Goal: Navigation & Orientation: Find specific page/section

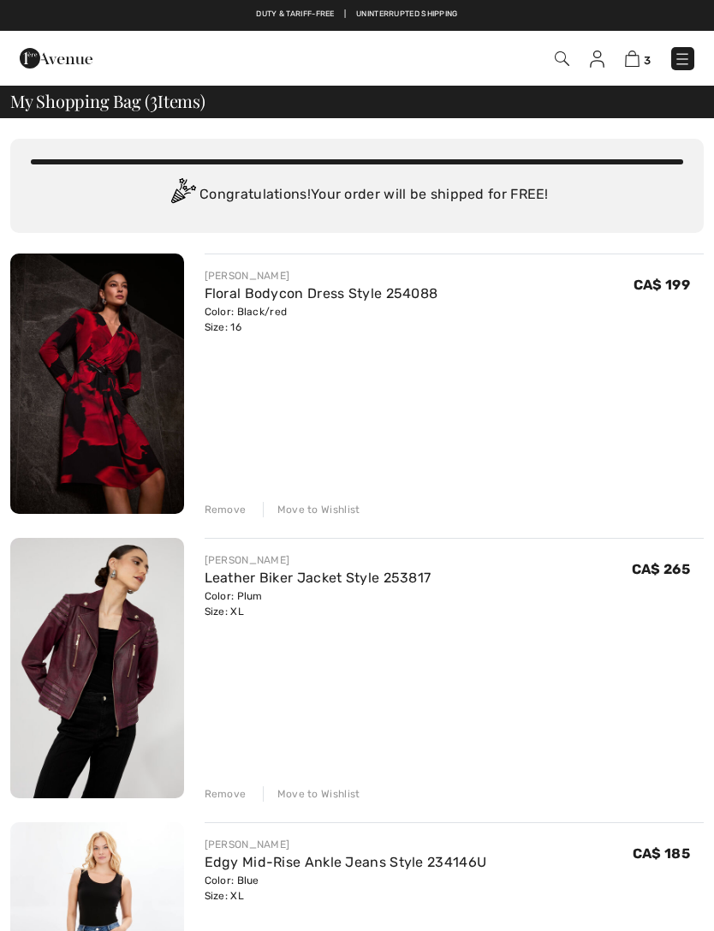
checkbox input "true"
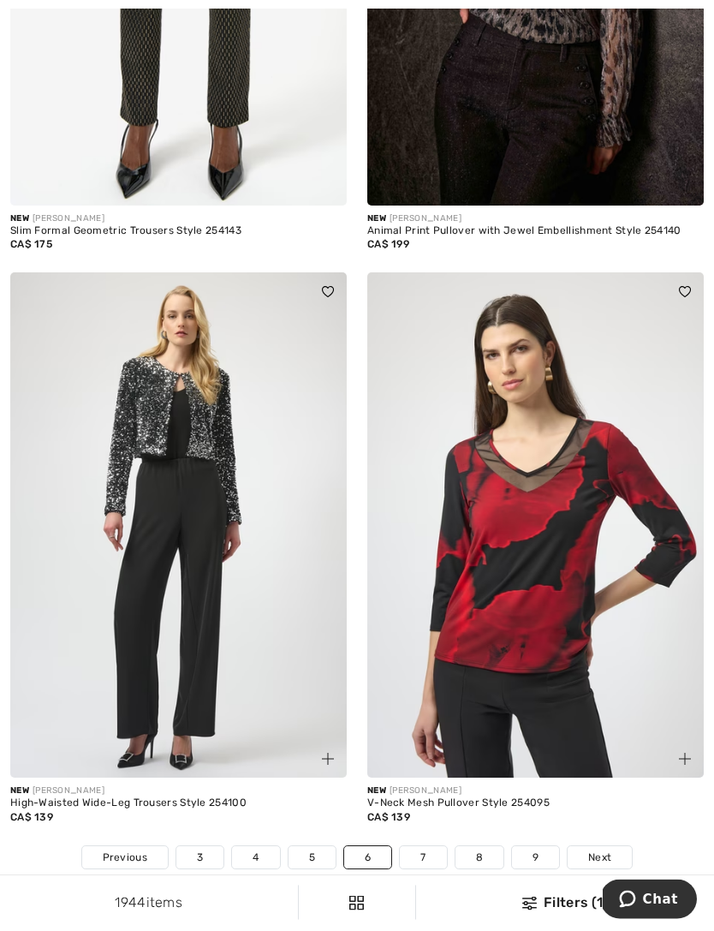
scroll to position [10681, 0]
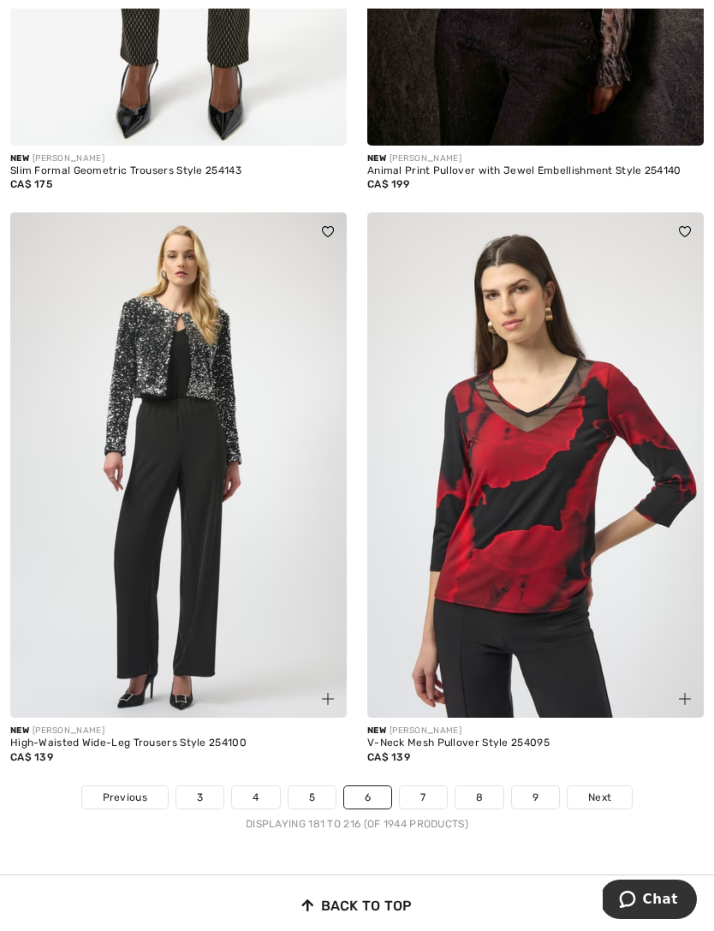
click at [413, 786] on link "7" at bounding box center [423, 797] width 46 height 22
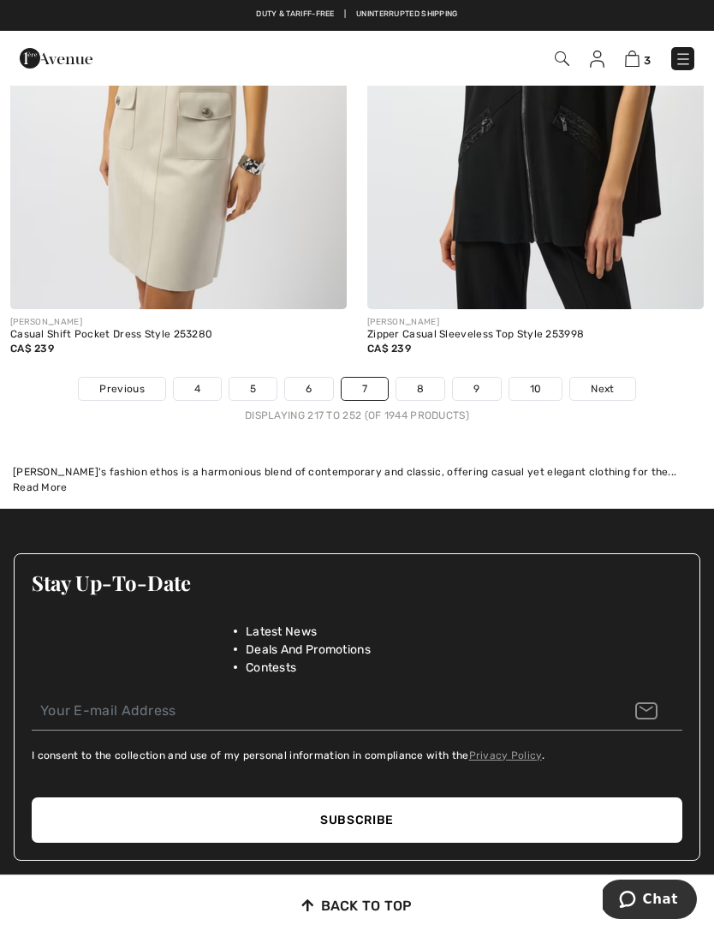
scroll to position [11070, 0]
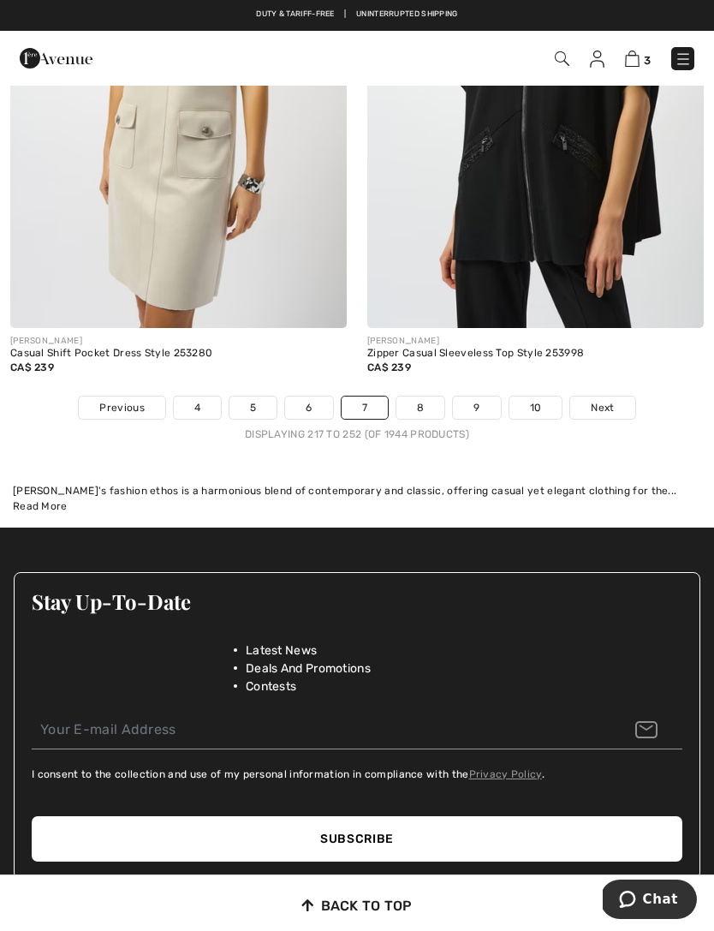
click at [408, 397] on link "8" at bounding box center [421, 408] width 48 height 22
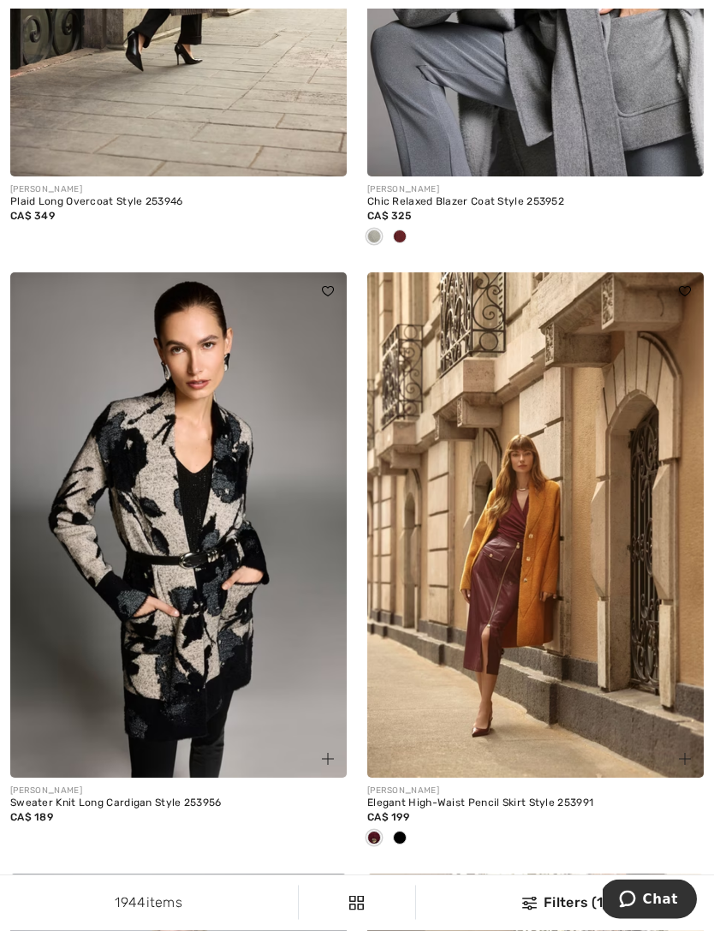
scroll to position [8416, 0]
click at [424, 698] on img at bounding box center [536, 524] width 337 height 505
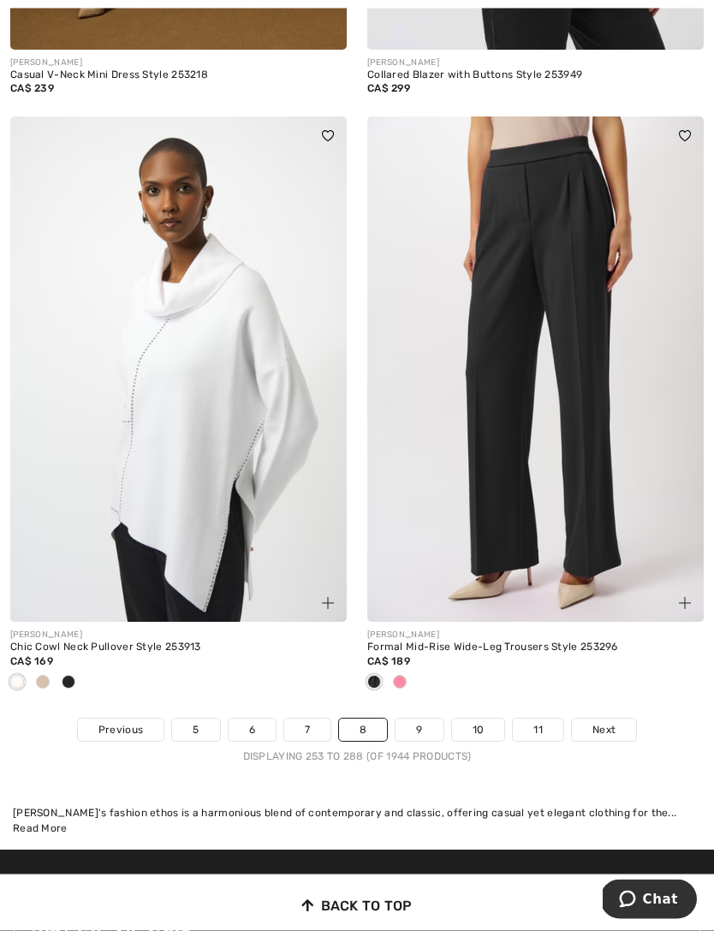
scroll to position [10918, 0]
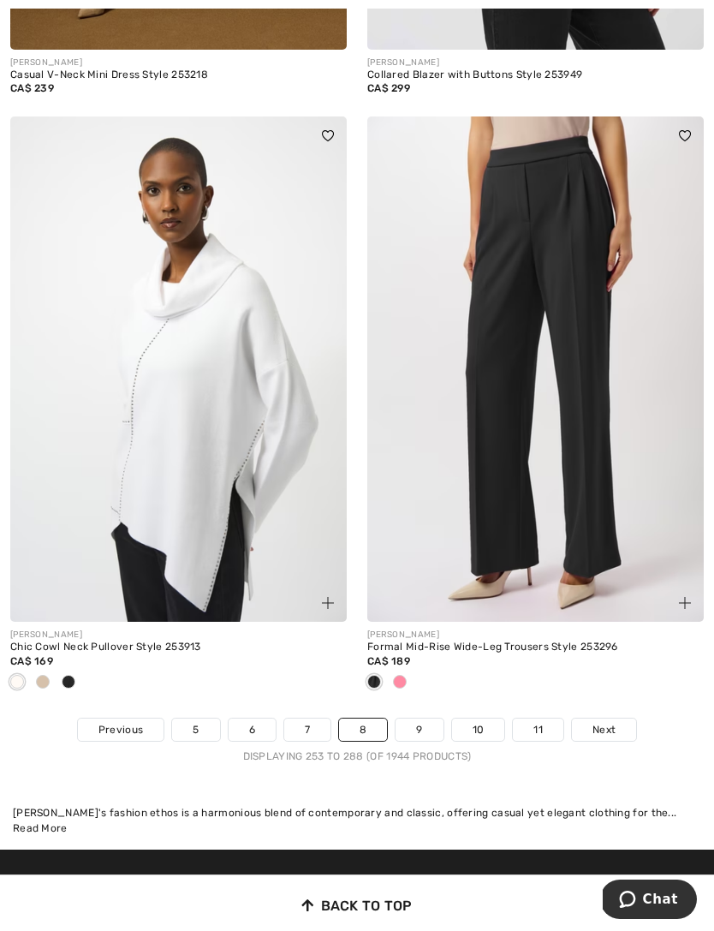
click at [412, 719] on link "9" at bounding box center [419, 730] width 47 height 22
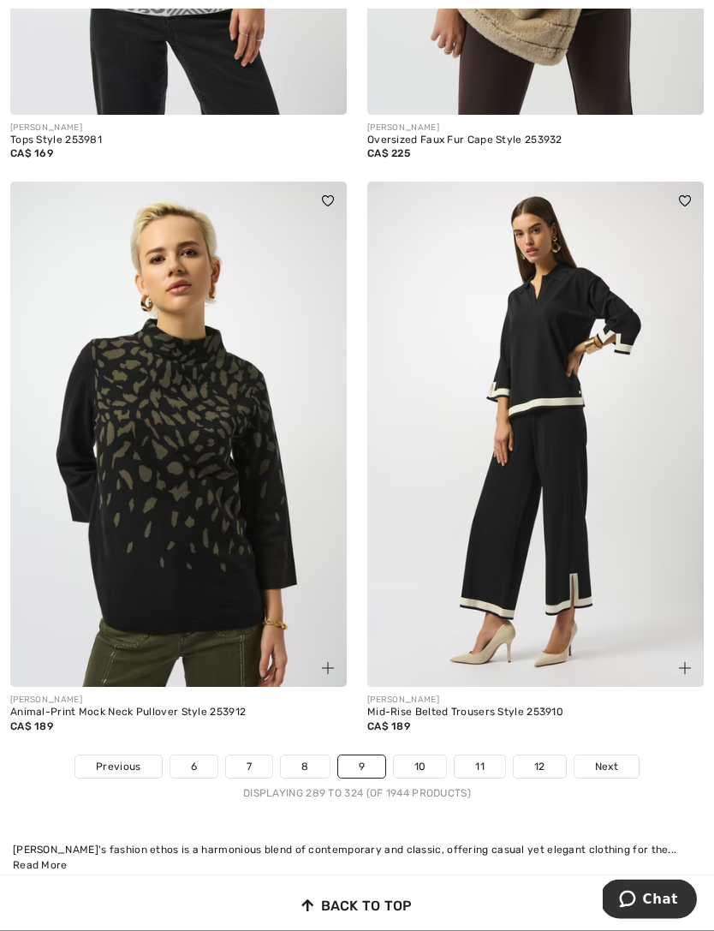
scroll to position [10627, 0]
click at [416, 756] on link "10" at bounding box center [420, 767] width 53 height 22
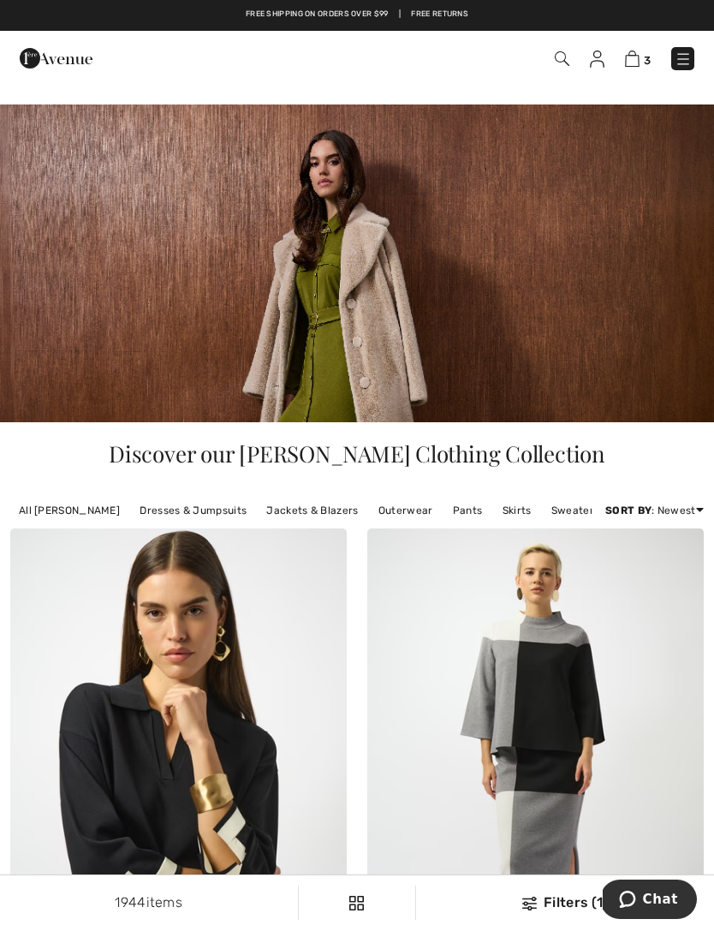
click at [686, 59] on img at bounding box center [683, 59] width 17 height 17
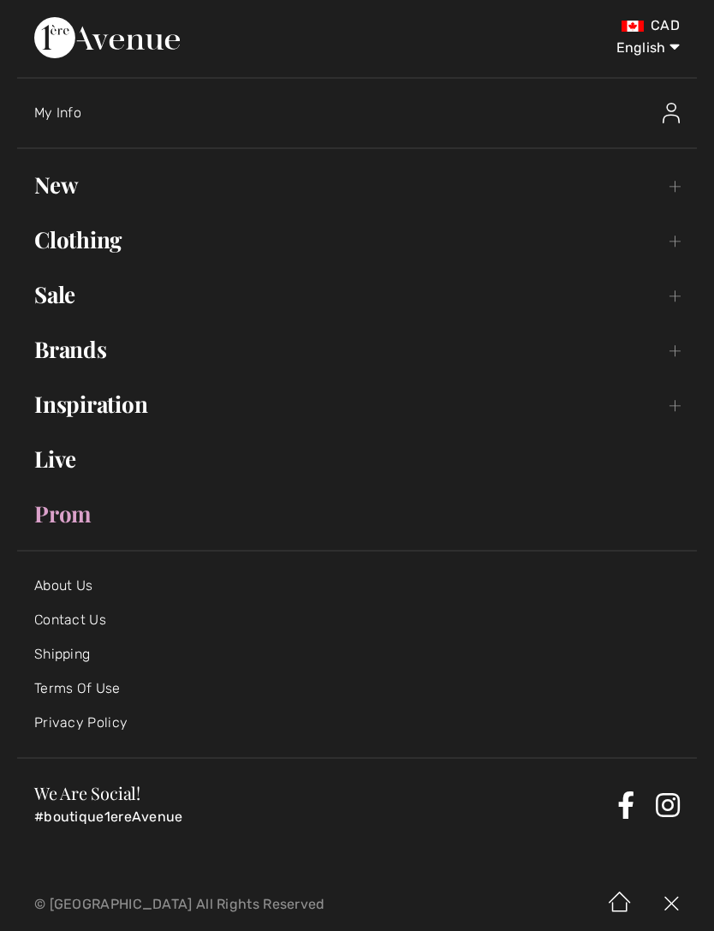
click at [669, 286] on link "Sale Toggle submenu" at bounding box center [357, 295] width 680 height 38
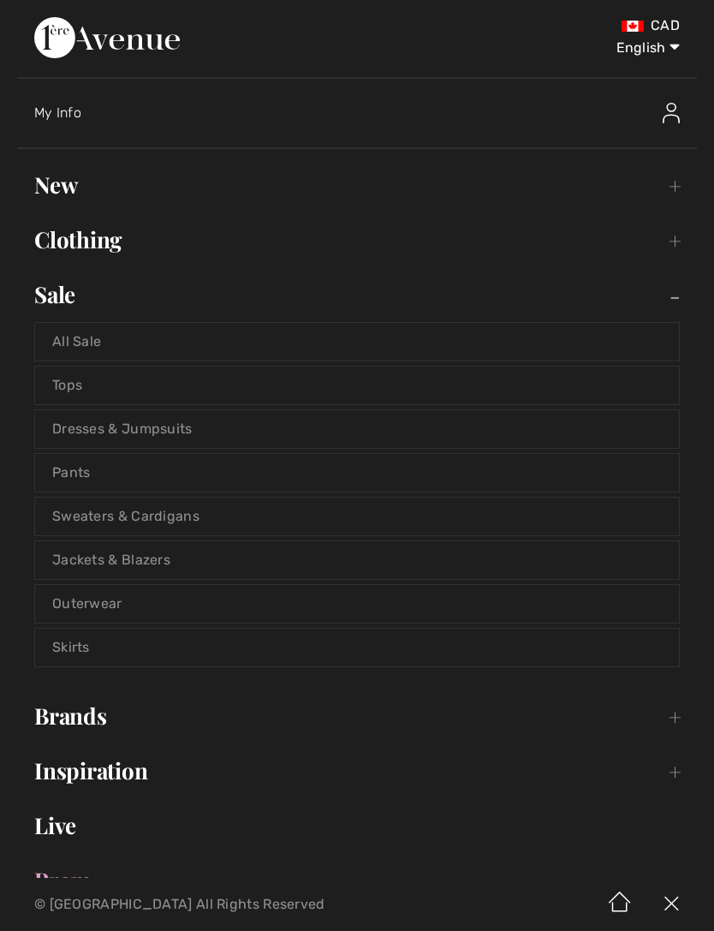
click at [667, 727] on link "Brands Open submenu" at bounding box center [357, 716] width 680 height 38
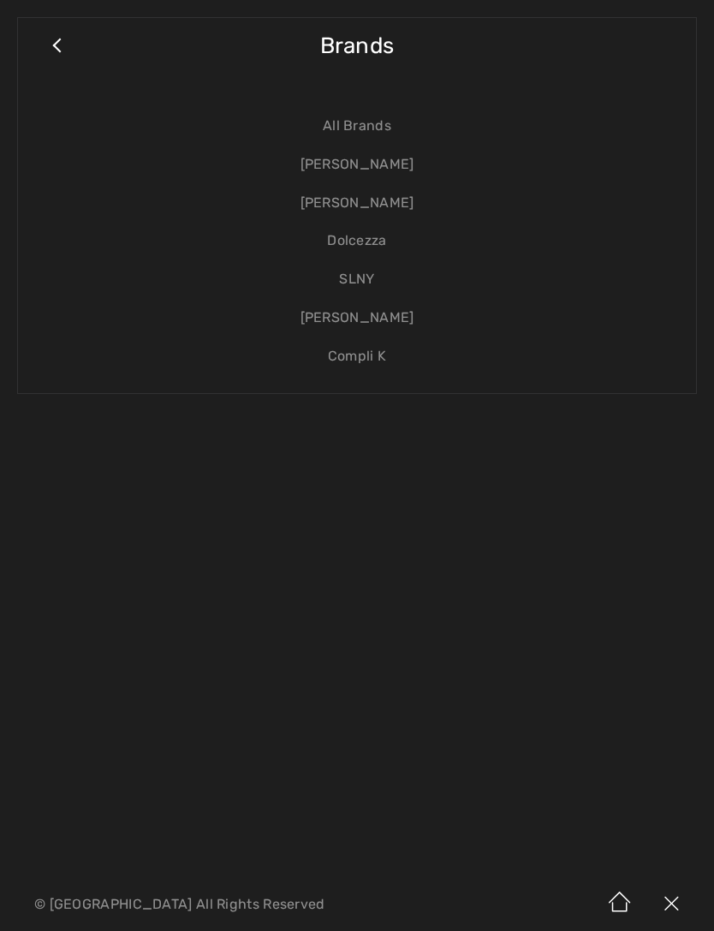
click at [373, 181] on link "[PERSON_NAME]" at bounding box center [357, 165] width 644 height 39
click at [365, 155] on link "[PERSON_NAME]" at bounding box center [357, 165] width 644 height 39
